Goal: Information Seeking & Learning: Learn about a topic

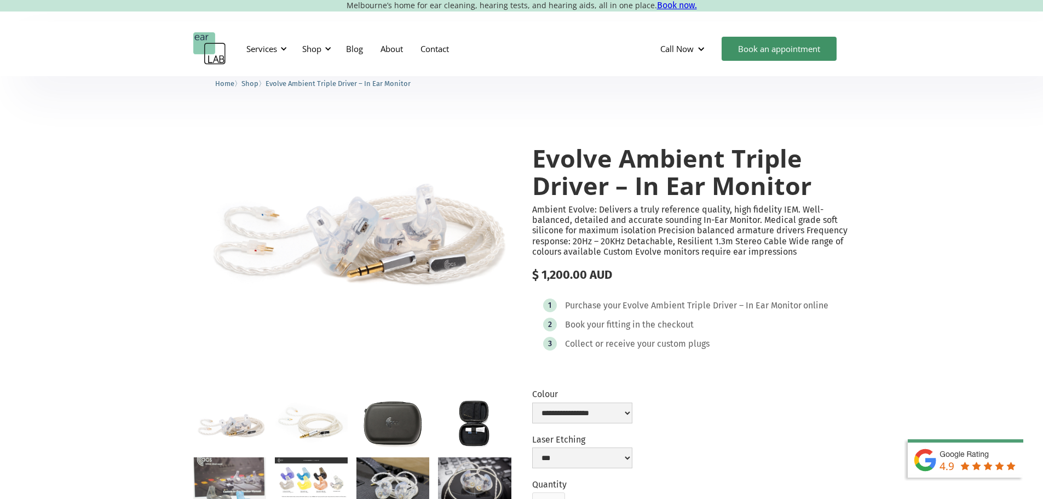
select select "**********"
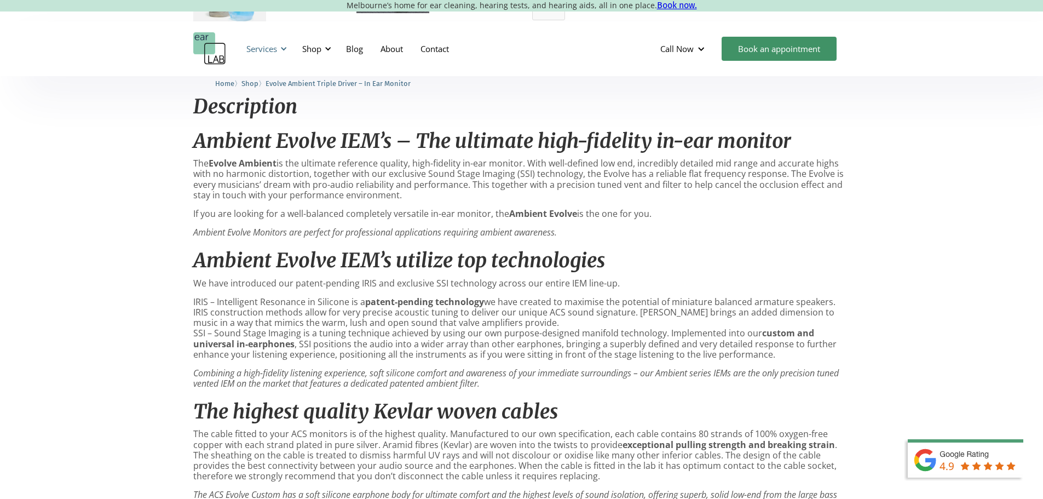
click at [272, 47] on div "Services" at bounding box center [261, 48] width 31 height 11
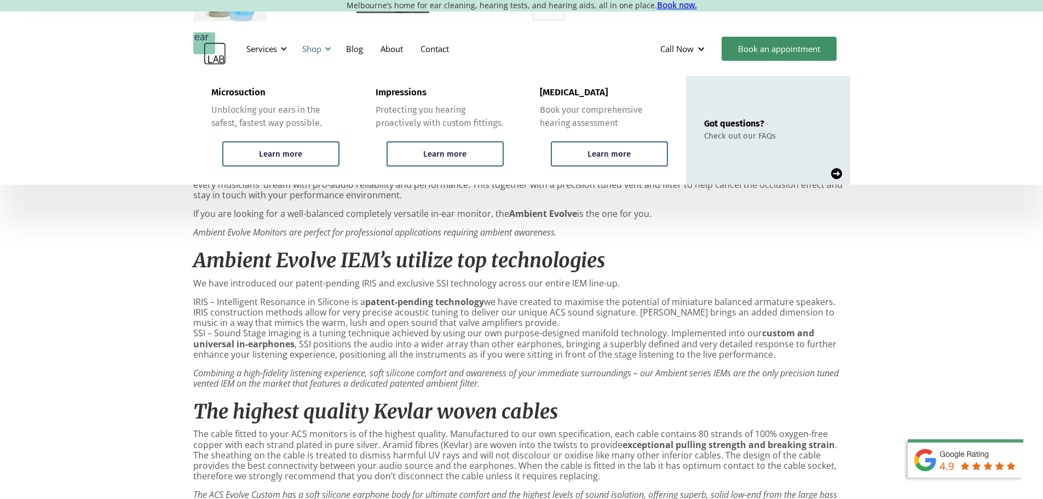
click at [332, 44] on div "Shop" at bounding box center [315, 48] width 39 height 33
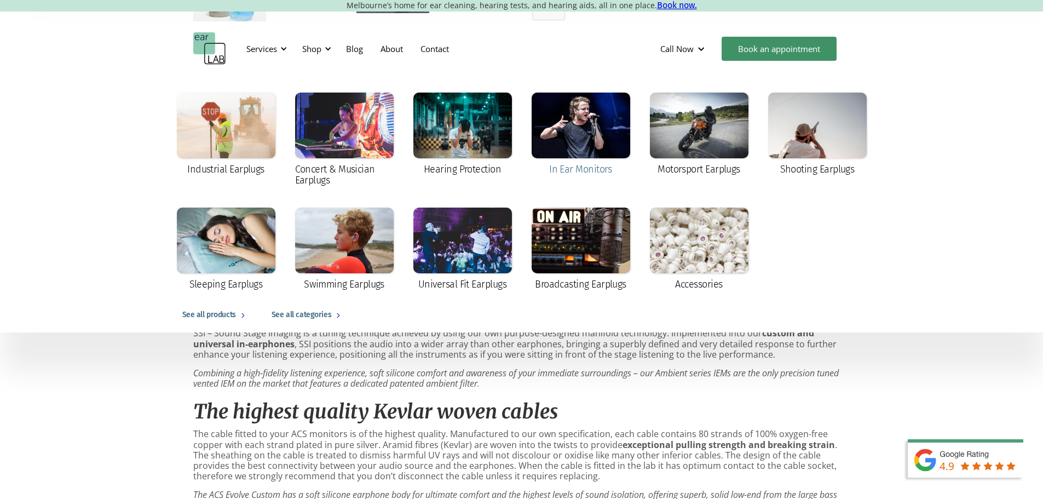
click at [589, 125] on div at bounding box center [581, 126] width 99 height 66
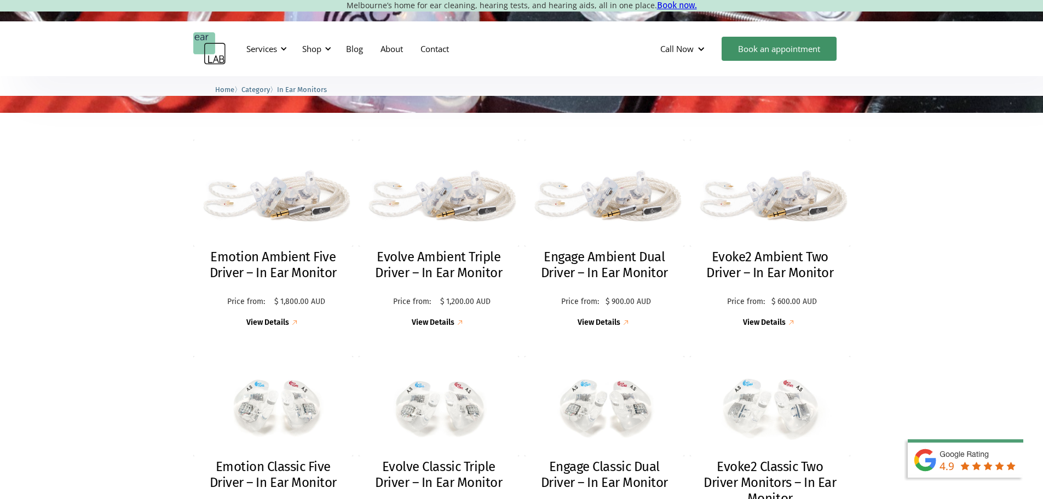
scroll to position [329, 0]
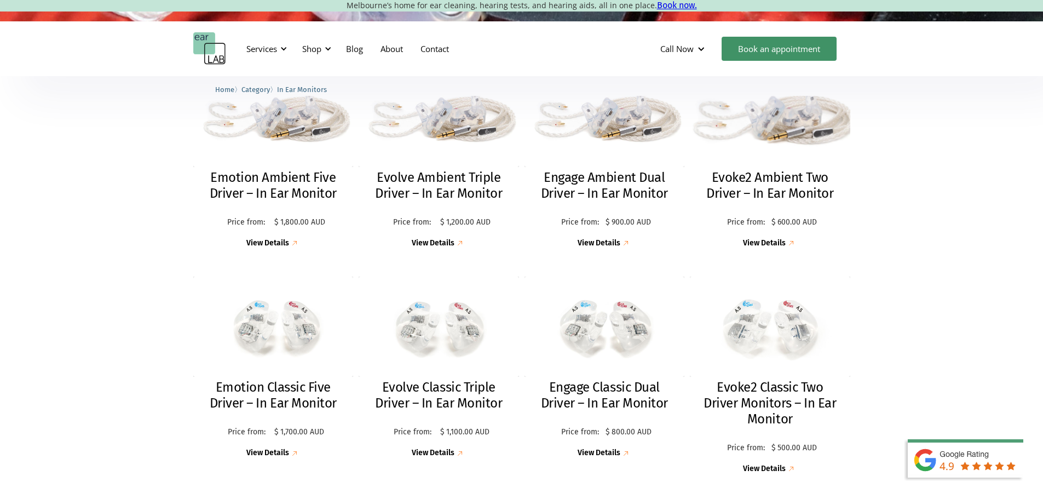
click at [754, 194] on h2 "Evoke2 Ambient Two Driver – In Ear Monitor" at bounding box center [770, 186] width 139 height 32
click at [583, 188] on h2 "Engage Ambient Dual Driver – In Ear Monitor" at bounding box center [605, 186] width 139 height 32
click at [265, 164] on img at bounding box center [273, 114] width 174 height 116
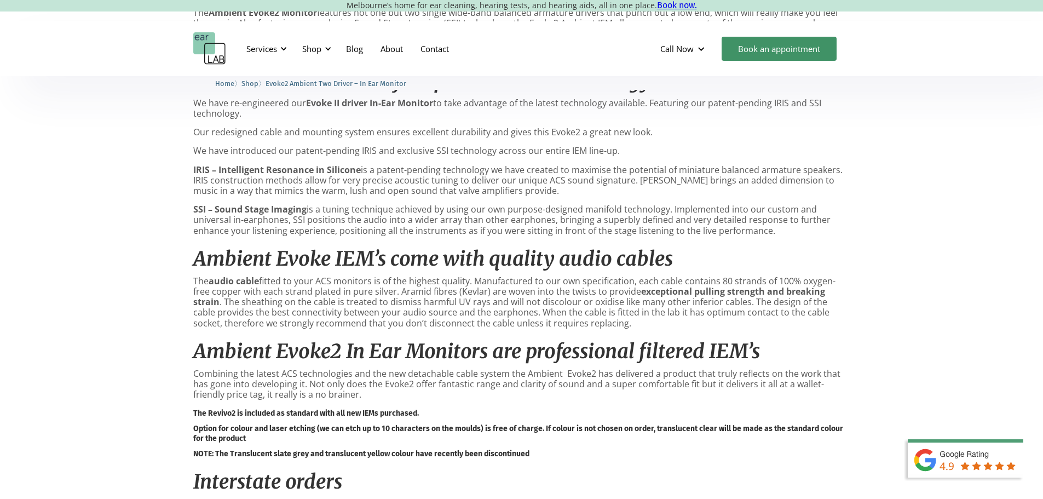
scroll to position [493, 0]
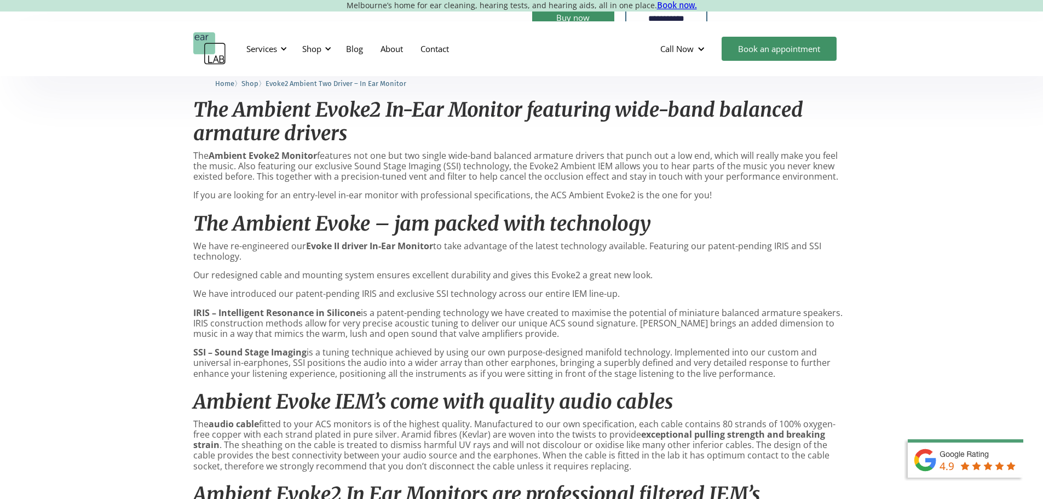
click at [701, 236] on h2 "The Ambient Evoke – jam packed with technology" at bounding box center [521, 224] width 657 height 24
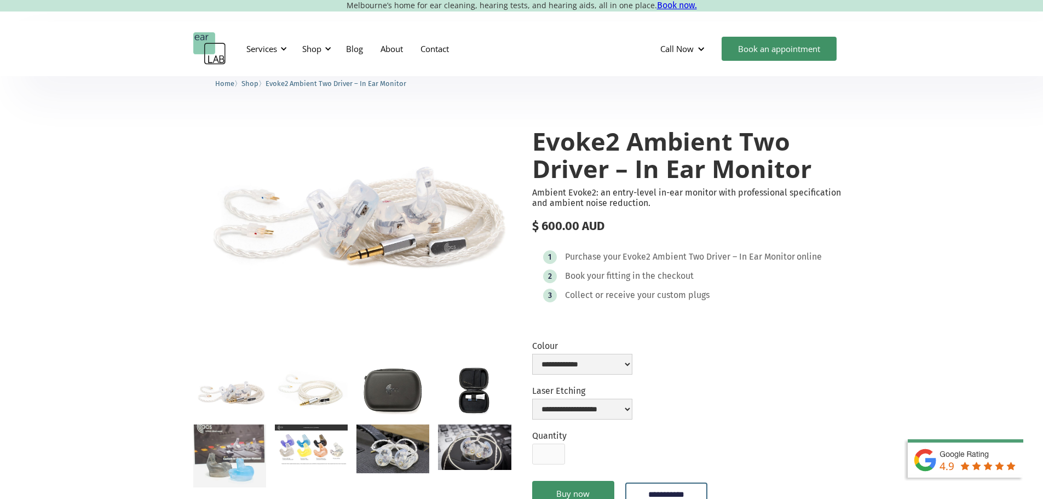
scroll to position [0, 0]
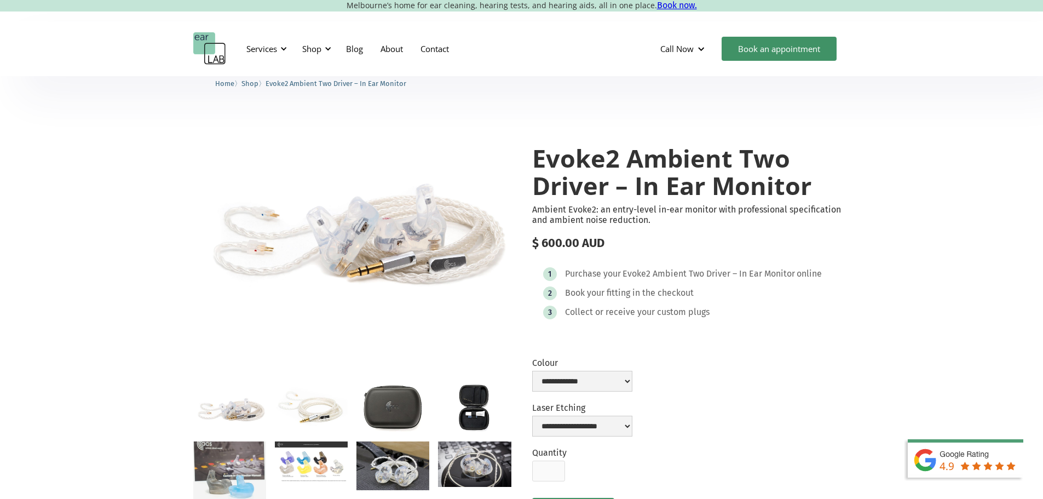
click at [736, 313] on div "1 Purchase your Evoke2 Ambient Two Driver – In Ear Monitor online 2 Book your f…" at bounding box center [691, 295] width 318 height 79
click at [302, 468] on img "open lightbox" at bounding box center [311, 461] width 73 height 41
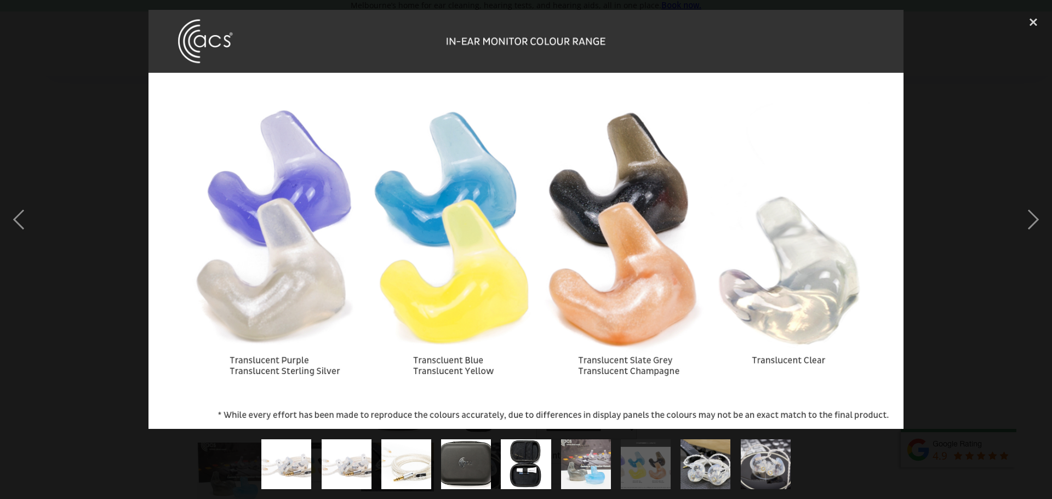
click at [975, 329] on div at bounding box center [526, 219] width 1052 height 419
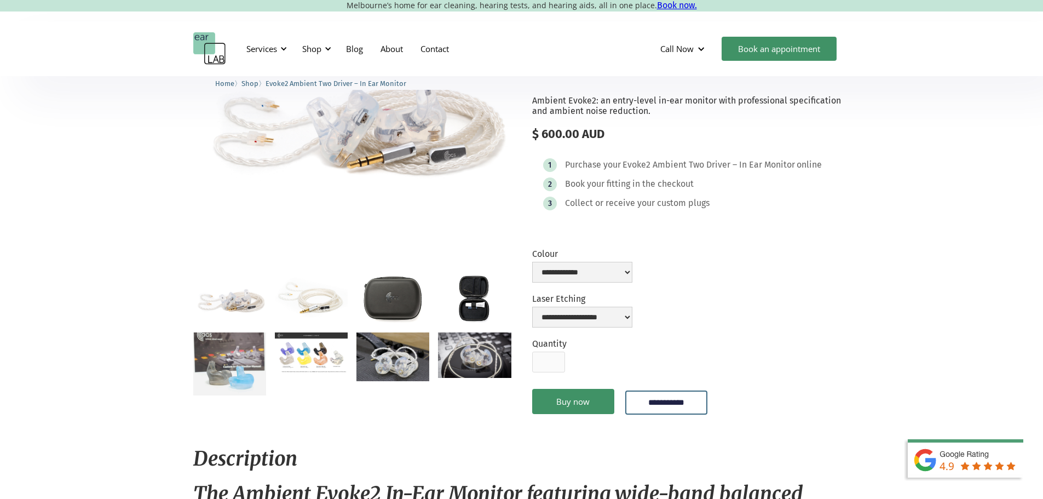
scroll to position [110, 0]
click at [382, 356] on img "open lightbox" at bounding box center [393, 356] width 73 height 49
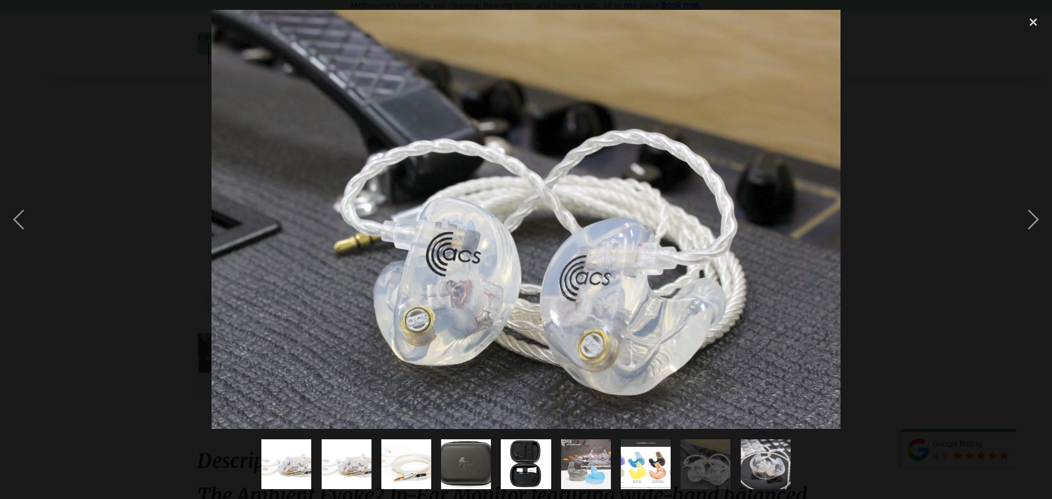
click at [877, 252] on div at bounding box center [526, 219] width 1052 height 419
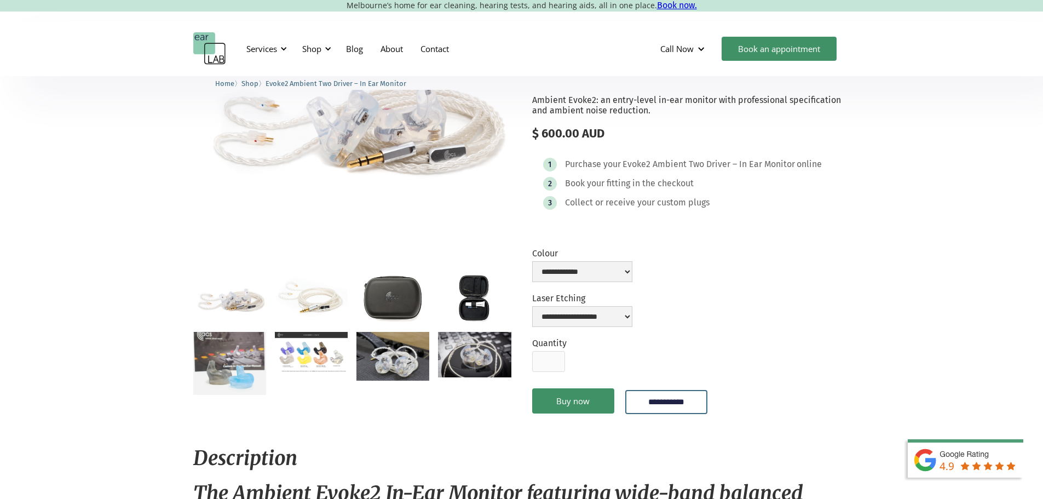
click at [473, 359] on img "open lightbox" at bounding box center [474, 354] width 73 height 45
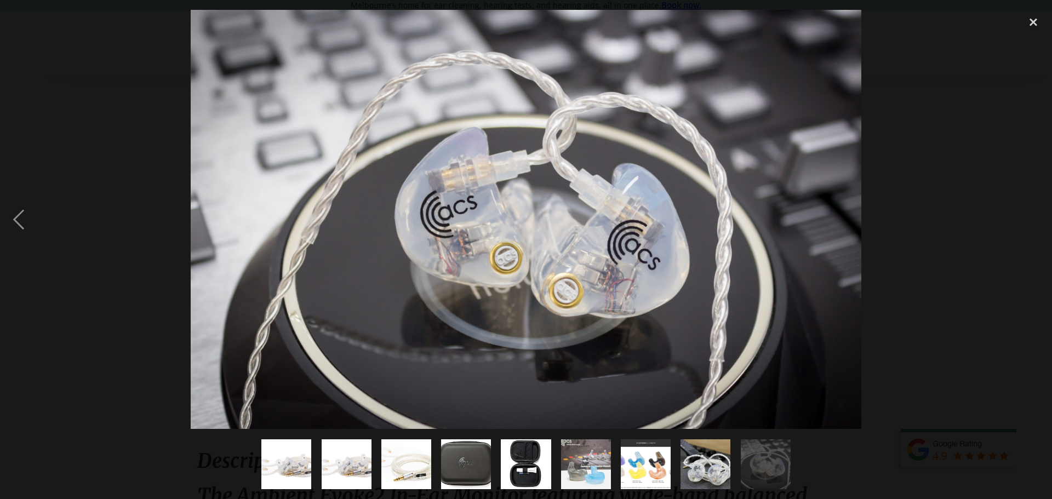
click at [922, 289] on div at bounding box center [526, 219] width 1052 height 419
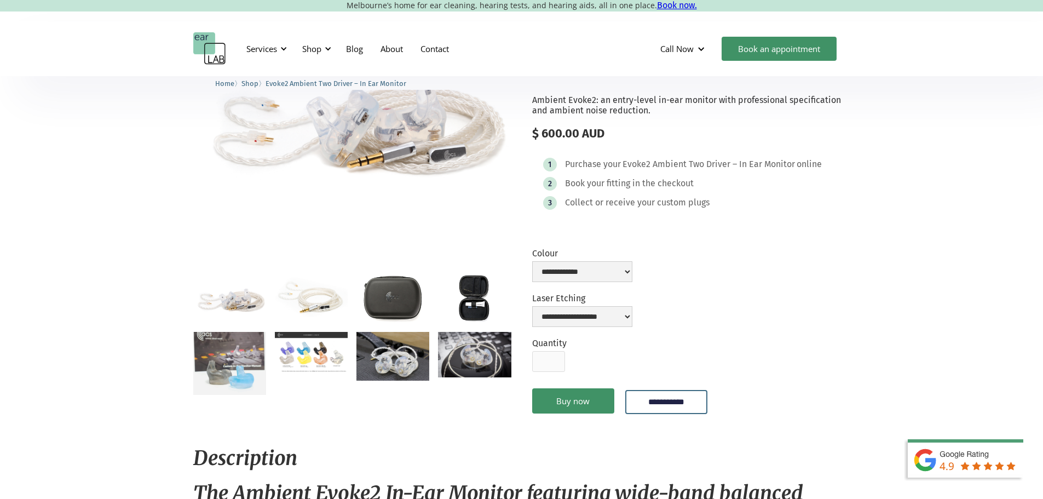
click at [443, 121] on img "open lightbox" at bounding box center [352, 119] width 318 height 212
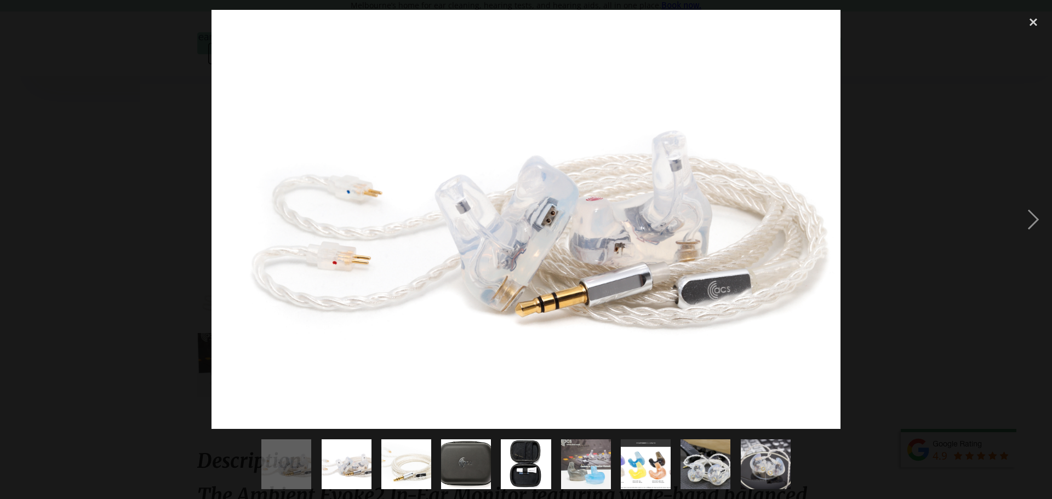
click at [930, 245] on div at bounding box center [526, 219] width 1052 height 419
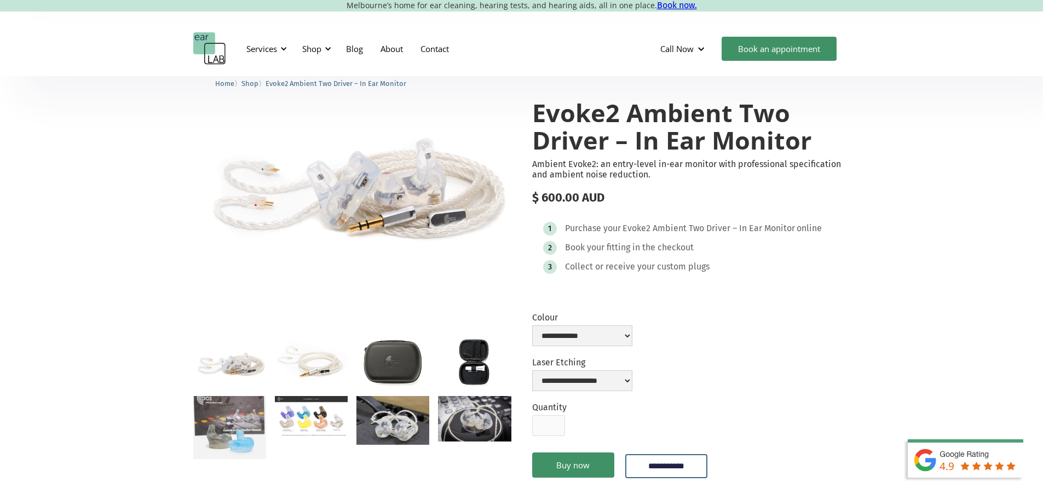
scroll to position [0, 0]
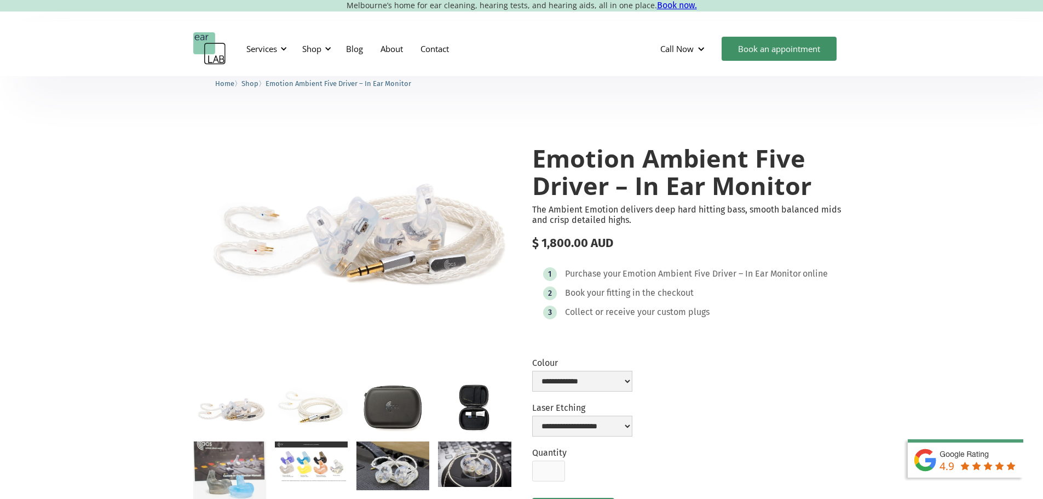
click at [844, 311] on div "1 Purchase your Emotion Ambient Five Driver – In Ear Monitor online 2 Book your…" at bounding box center [691, 295] width 318 height 79
